Goal: Book appointment/travel/reservation

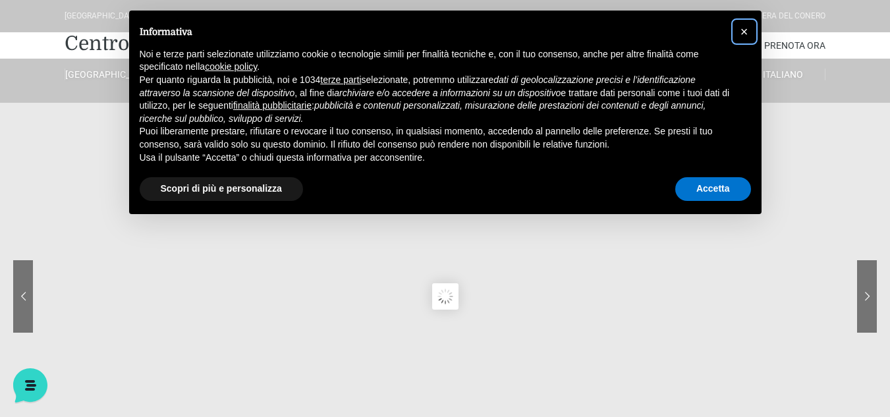
click at [743, 27] on span "×" at bounding box center [745, 31] width 8 height 14
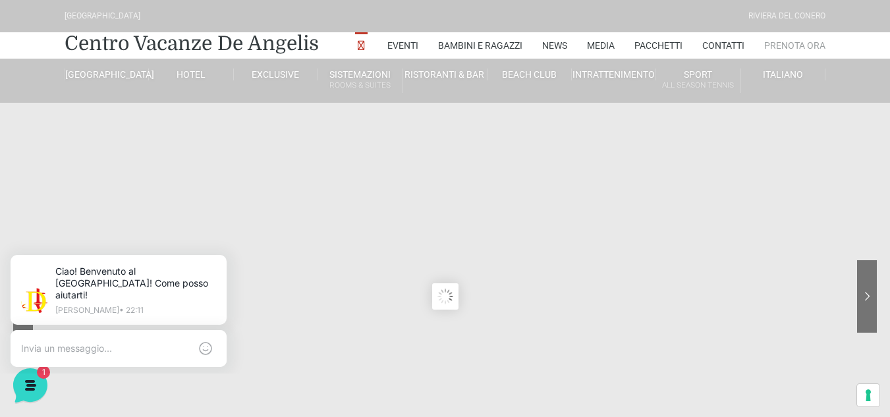
click at [806, 42] on link "Prenota Ora" at bounding box center [795, 45] width 61 height 26
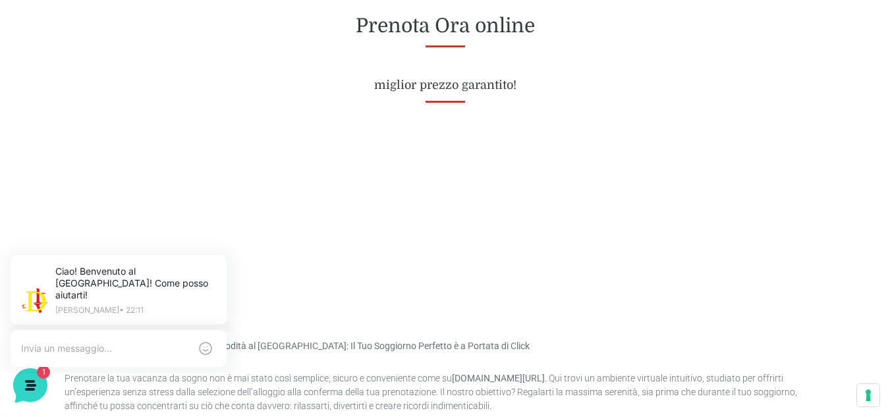
scroll to position [554, 0]
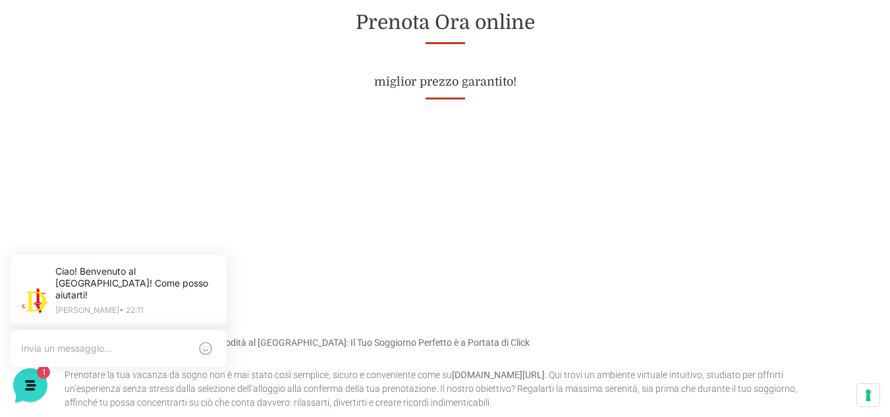
click at [350, 272] on div at bounding box center [445, 213] width 781 height 173
